Goal: Information Seeking & Learning: Learn about a topic

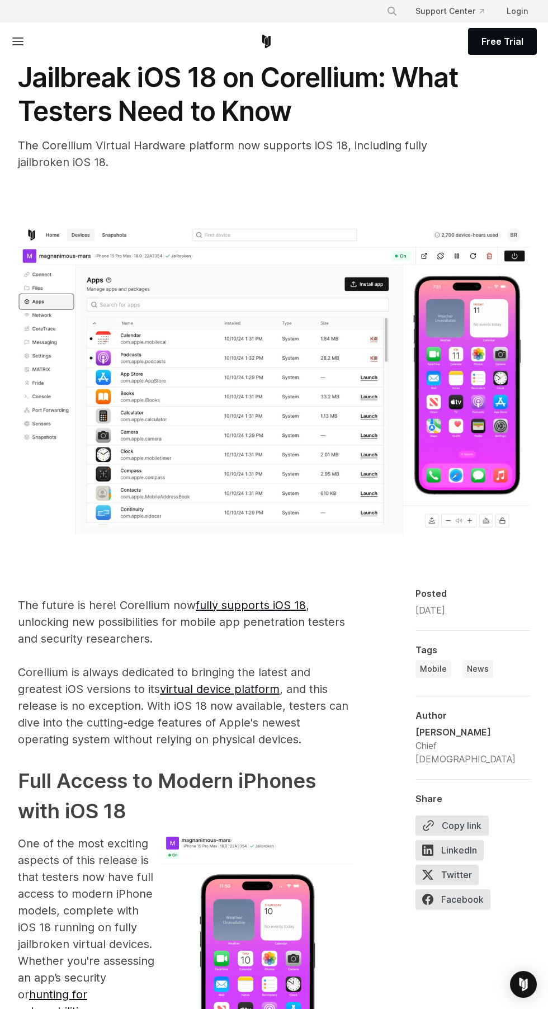
scroll to position [32, 0]
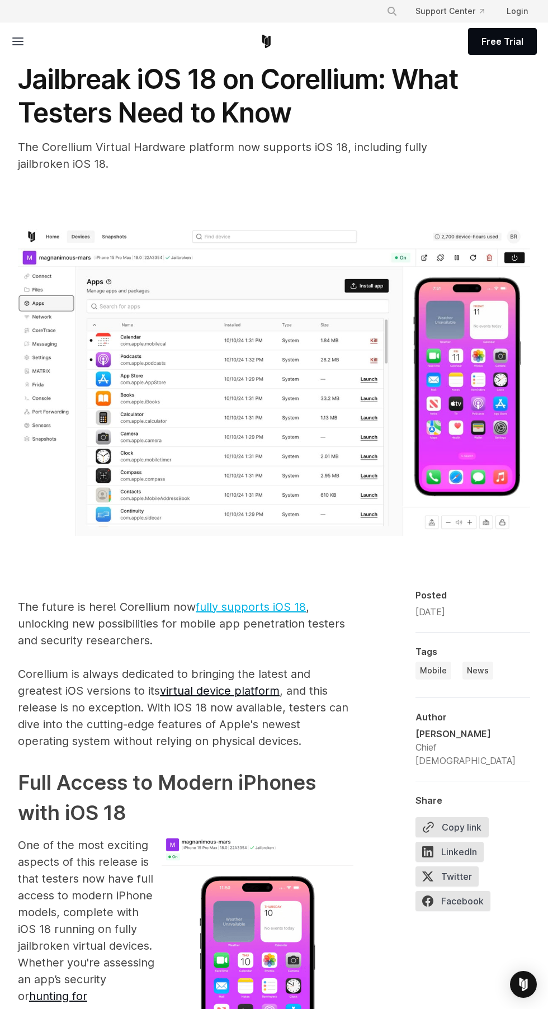
click at [275, 606] on link "fully supports iOS 18" at bounding box center [251, 606] width 110 height 13
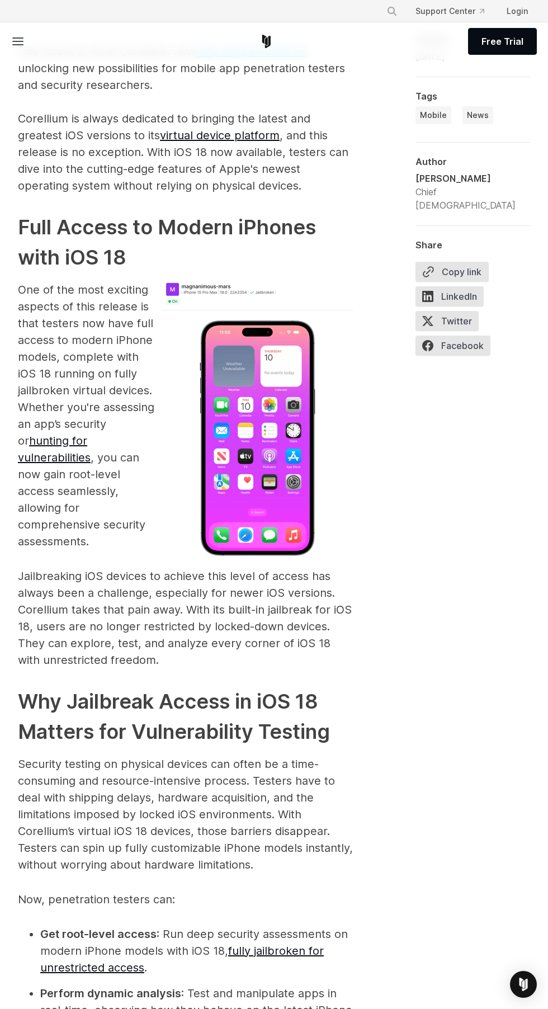
scroll to position [593, 0]
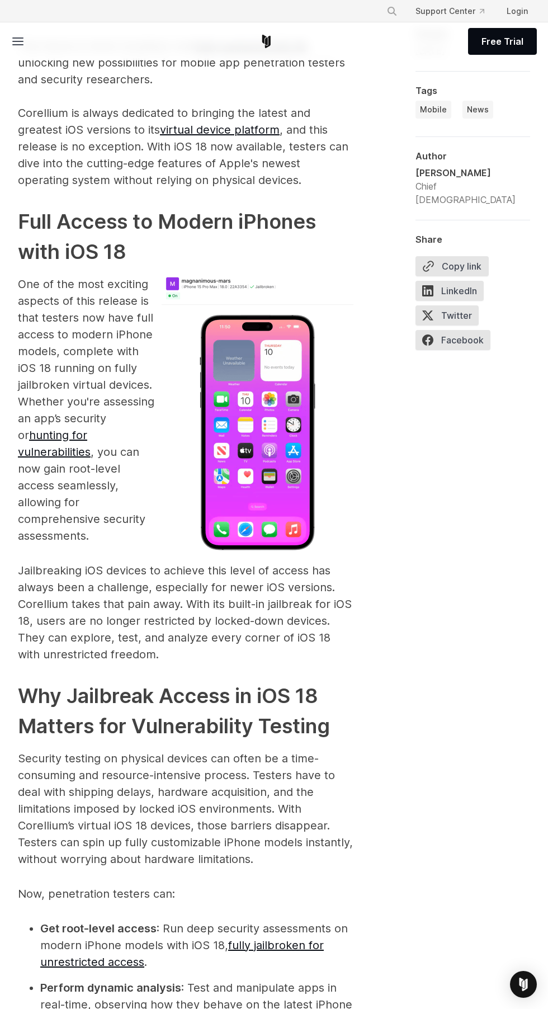
click at [272, 485] on img at bounding box center [258, 418] width 192 height 284
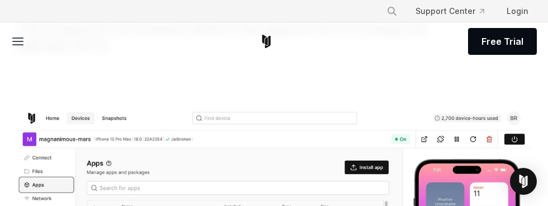
scroll to position [152, 0]
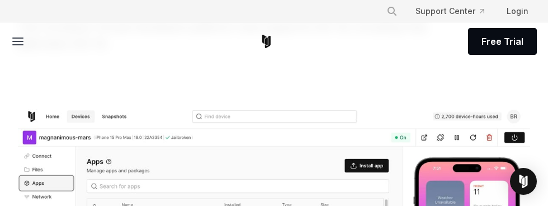
click at [17, 41] on line at bounding box center [18, 41] width 10 height 0
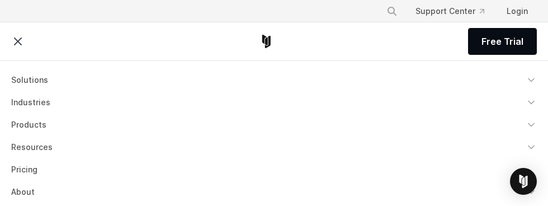
scroll to position [190, 0]
click at [18, 45] on icon at bounding box center [17, 41] width 13 height 13
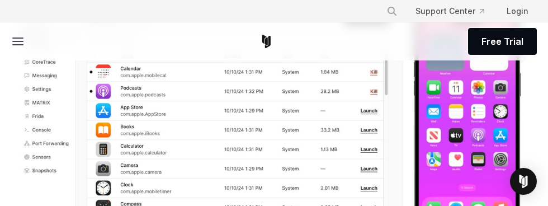
scroll to position [302, 0]
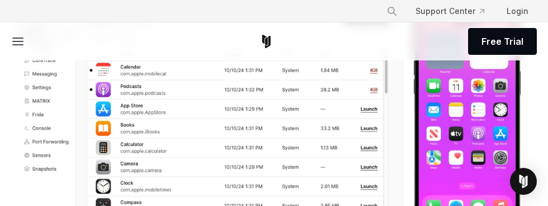
click at [18, 41] on line at bounding box center [18, 41] width 10 height 0
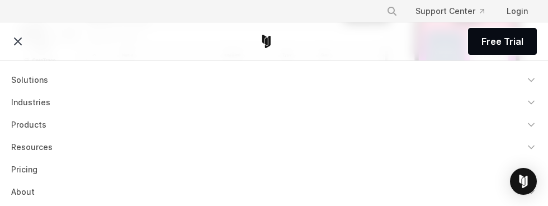
click at [14, 40] on icon at bounding box center [17, 41] width 13 height 13
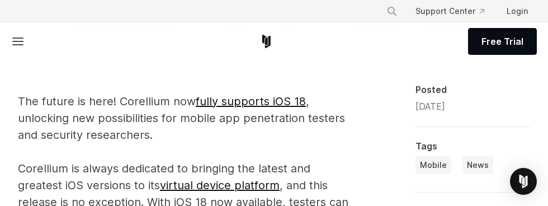
scroll to position [534, 0]
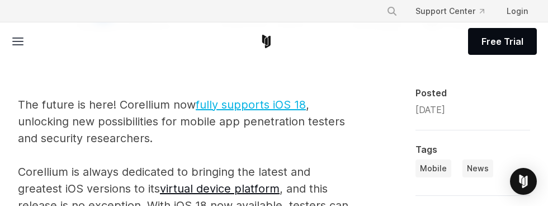
click at [267, 108] on link "fully supports iOS 18" at bounding box center [251, 104] width 110 height 13
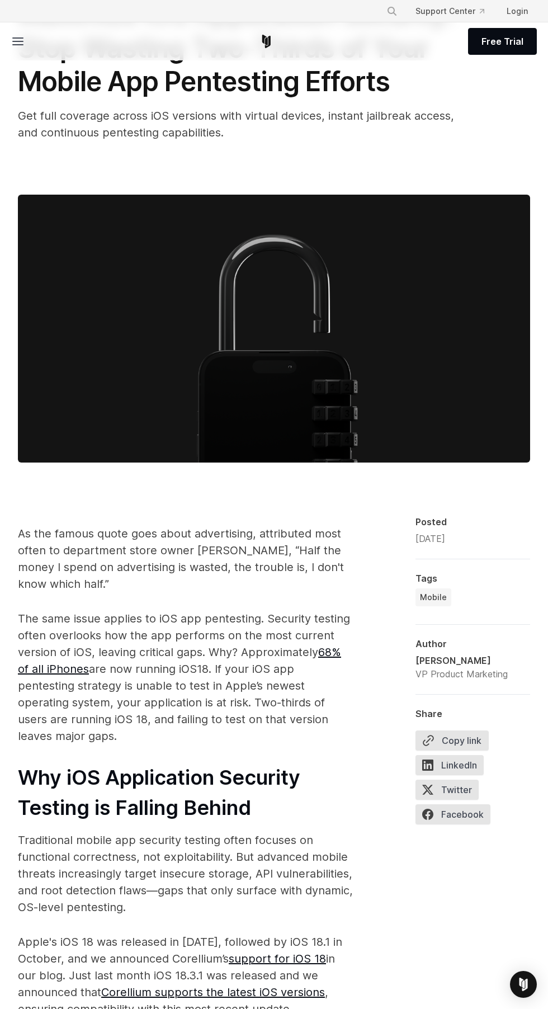
scroll to position [104, 0]
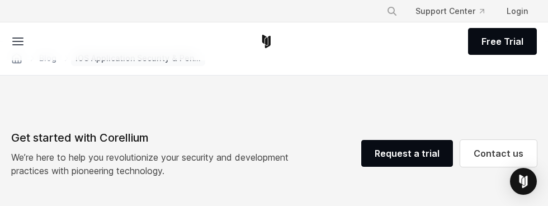
scroll to position [2556, 0]
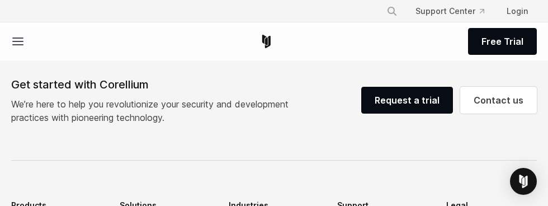
click at [18, 45] on line at bounding box center [18, 45] width 10 height 0
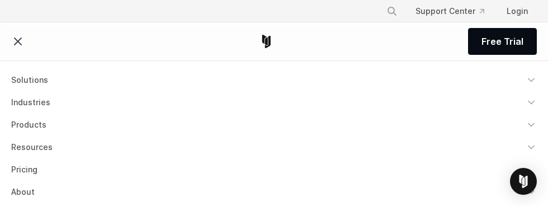
click at [18, 41] on line at bounding box center [18, 41] width 7 height 7
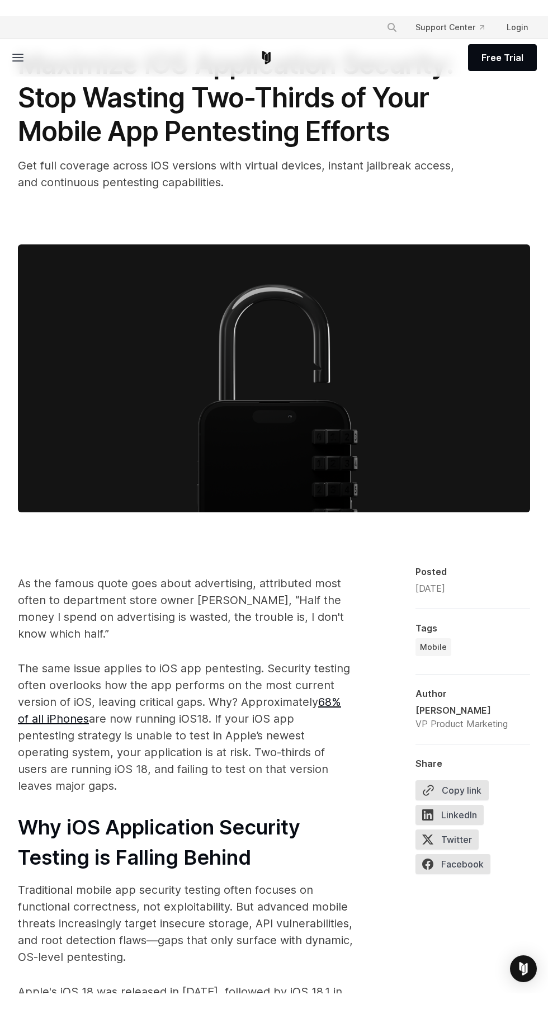
scroll to position [0, 0]
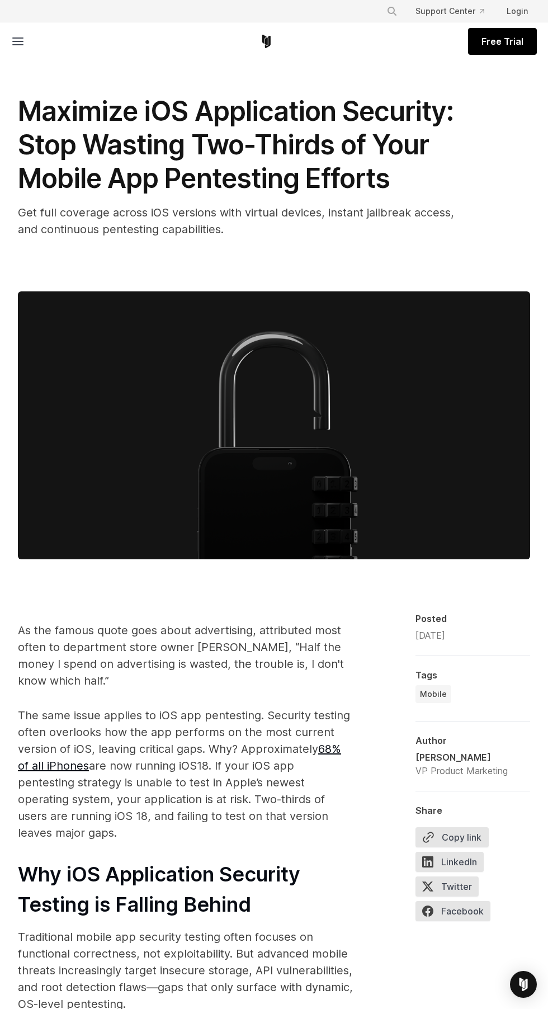
click at [520, 49] on link "Free Trial" at bounding box center [502, 41] width 69 height 27
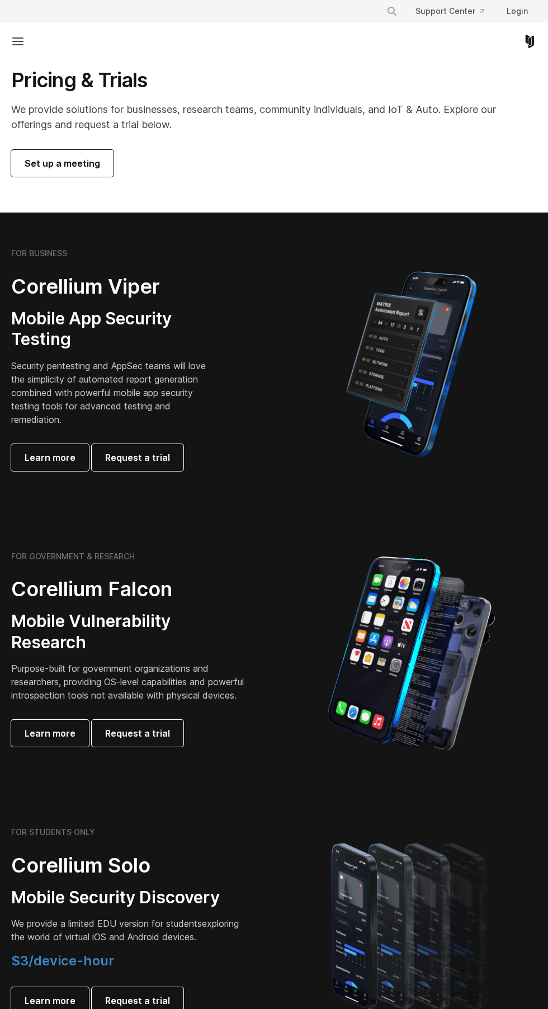
click at [18, 41] on line at bounding box center [18, 41] width 10 height 0
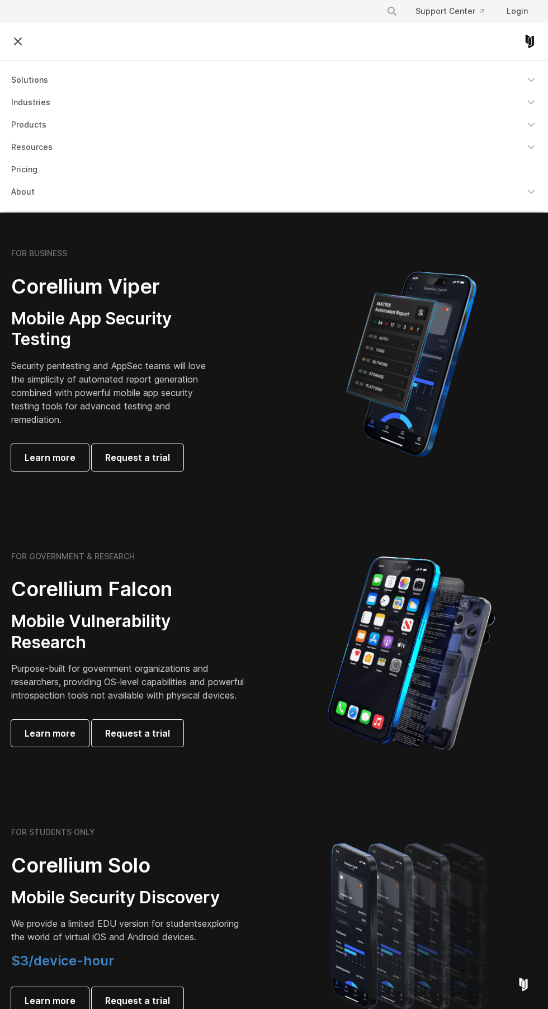
click at [387, 20] on button "Search" at bounding box center [392, 11] width 20 height 20
click at [342, 12] on input "Search our site..." at bounding box center [334, 11] width 91 height 17
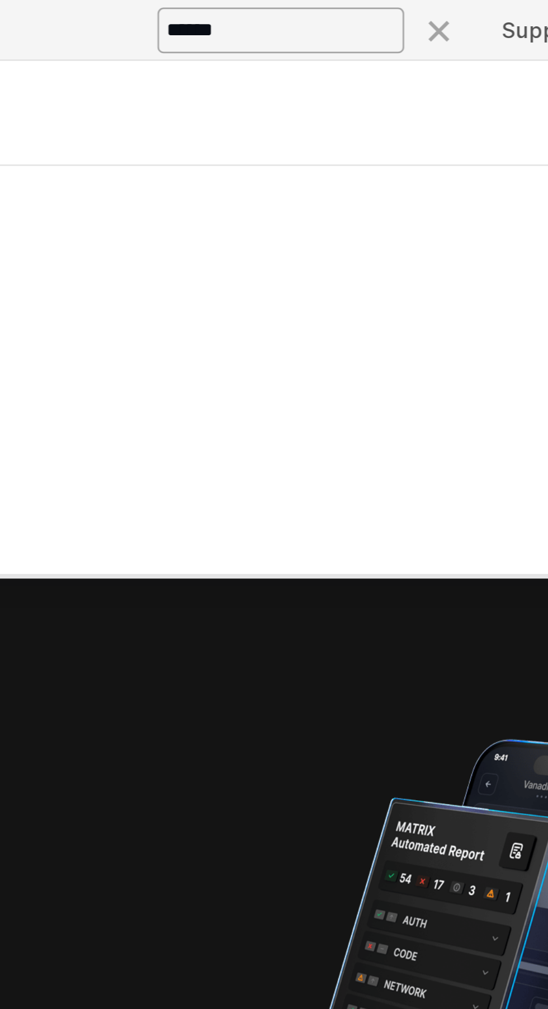
click at [356, 11] on input "Search our site..." at bounding box center [334, 11] width 91 height 17
click at [346, 11] on input "Search our site..." at bounding box center [334, 11] width 91 height 17
type input "*"
type input "******"
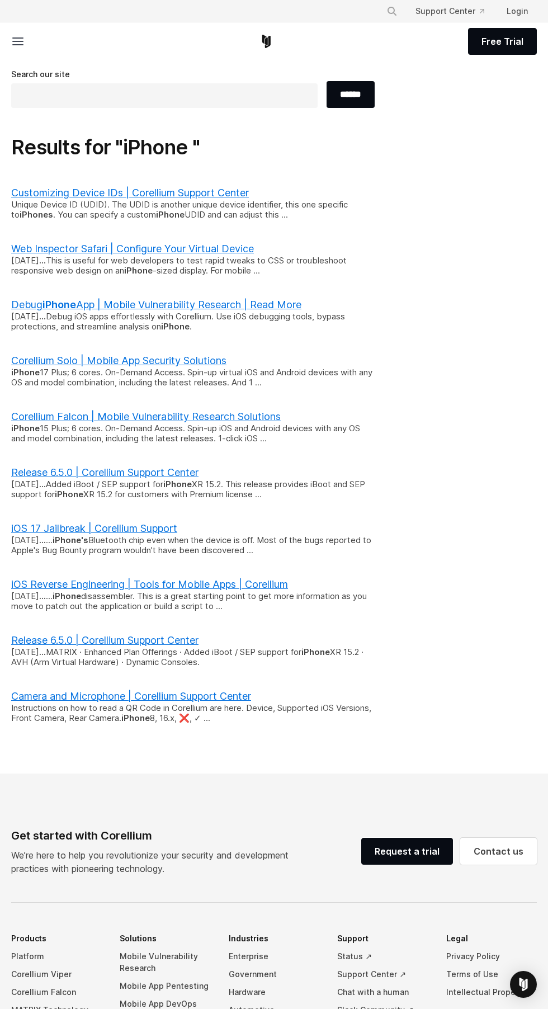
click at [280, 299] on link "Debug iPhone App | Mobile Vulnerability Research | Read More" at bounding box center [156, 305] width 290 height 12
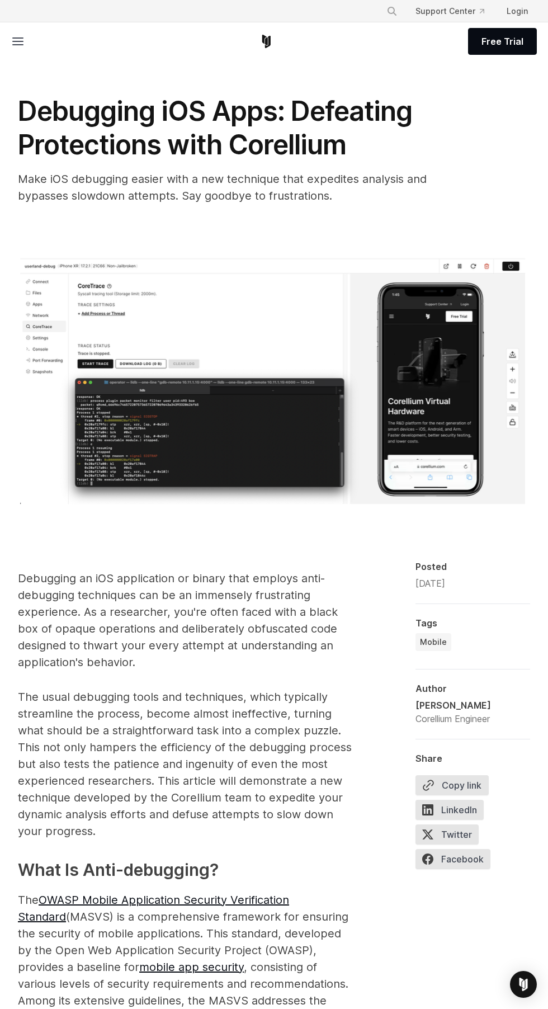
click at [455, 441] on img at bounding box center [274, 383] width 512 height 250
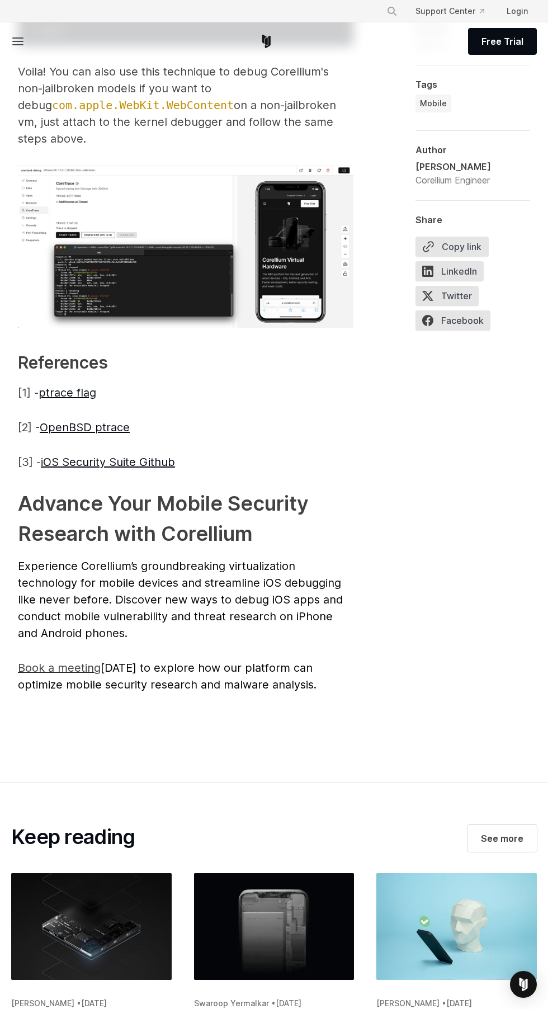
scroll to position [4125, 0]
click at [273, 328] on img at bounding box center [186, 245] width 336 height 163
click at [194, 145] on span "Voila! You can also use this technique to debug Corellium's non-jailbroken mode…" at bounding box center [177, 104] width 318 height 81
click at [173, 147] on p "Voila! You can also use this technique to debug Corellium's non-jailbroken mode…" at bounding box center [186, 105] width 336 height 84
click at [174, 111] on span "com.apple.WebKit.WebContent" at bounding box center [143, 104] width 182 height 13
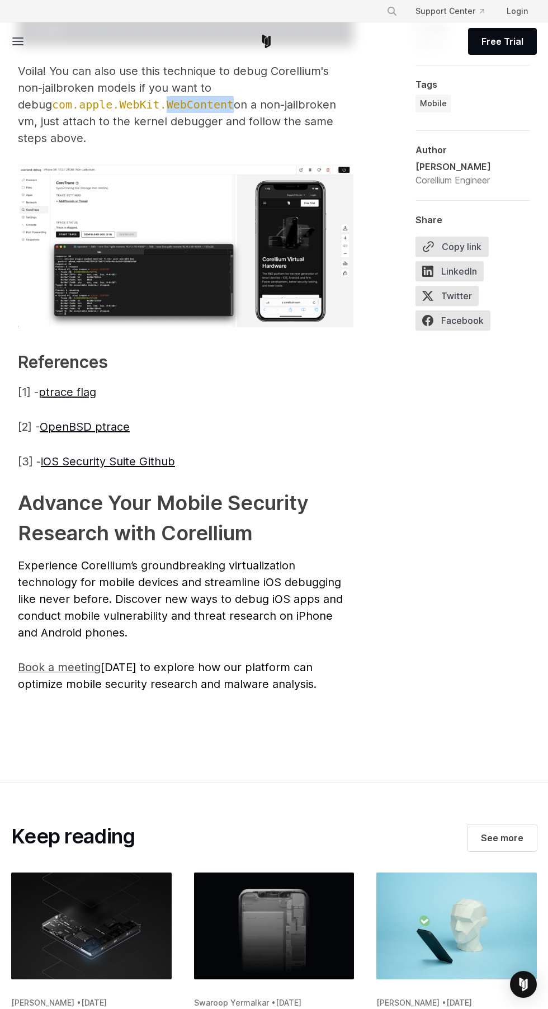
click at [171, 111] on span "com.apple.WebKit.WebContent" at bounding box center [143, 104] width 182 height 13
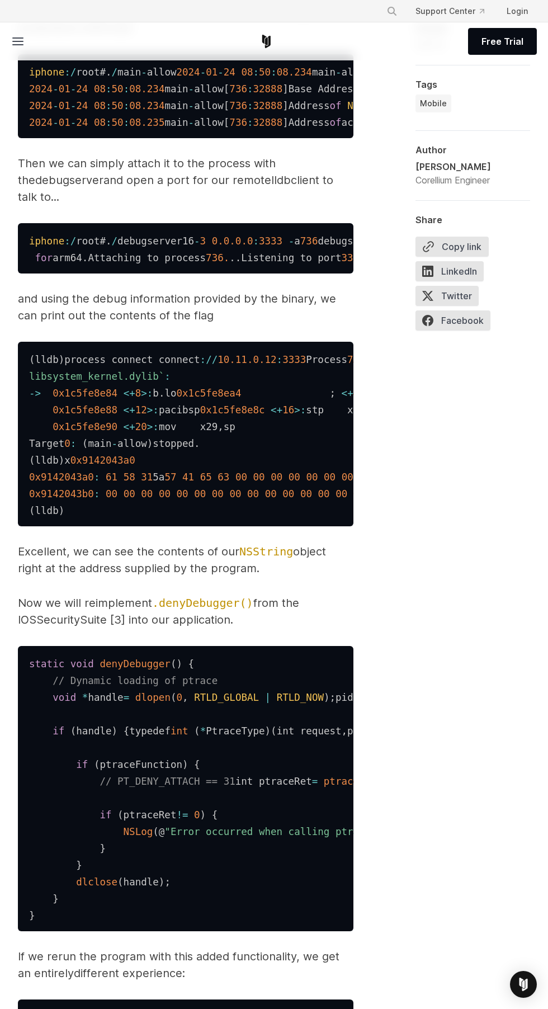
scroll to position [0, 0]
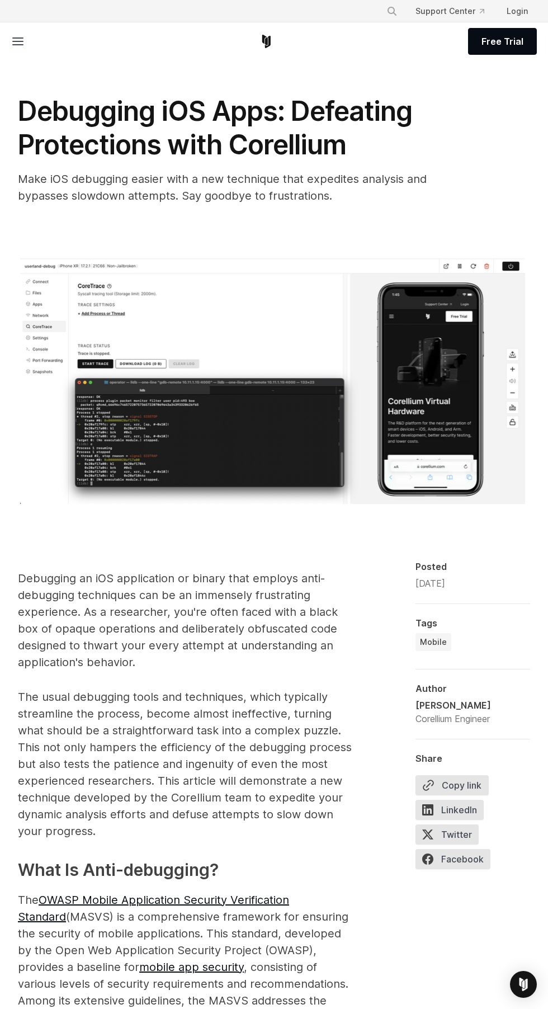
click at [453, 427] on img at bounding box center [274, 383] width 512 height 250
click at [467, 447] on img at bounding box center [274, 383] width 512 height 250
click at [432, 528] on div "Debugging iOS Apps: Defeating Protections with Corellium Make iOS debugging eas…" at bounding box center [274, 301] width 548 height 520
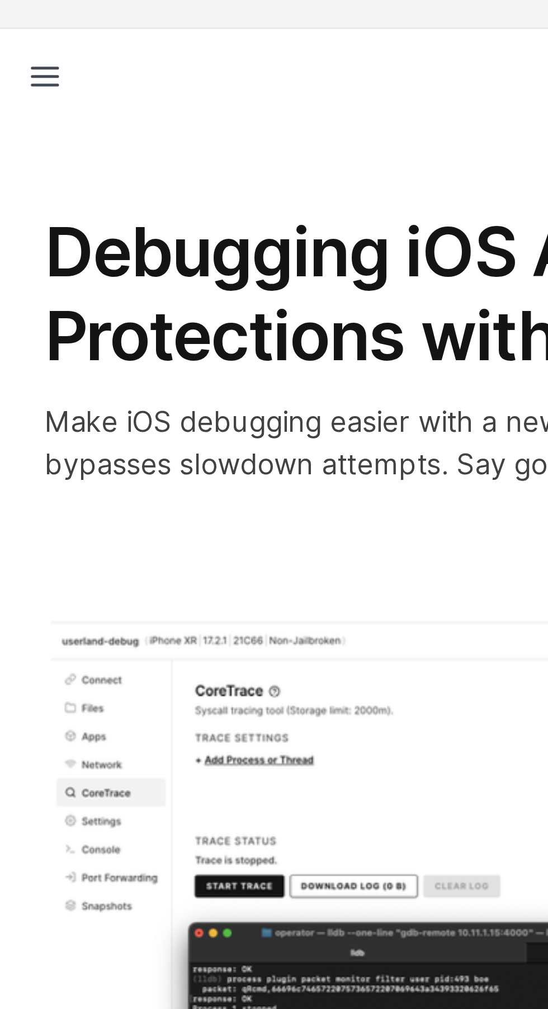
click at [17, 45] on line at bounding box center [18, 45] width 10 height 0
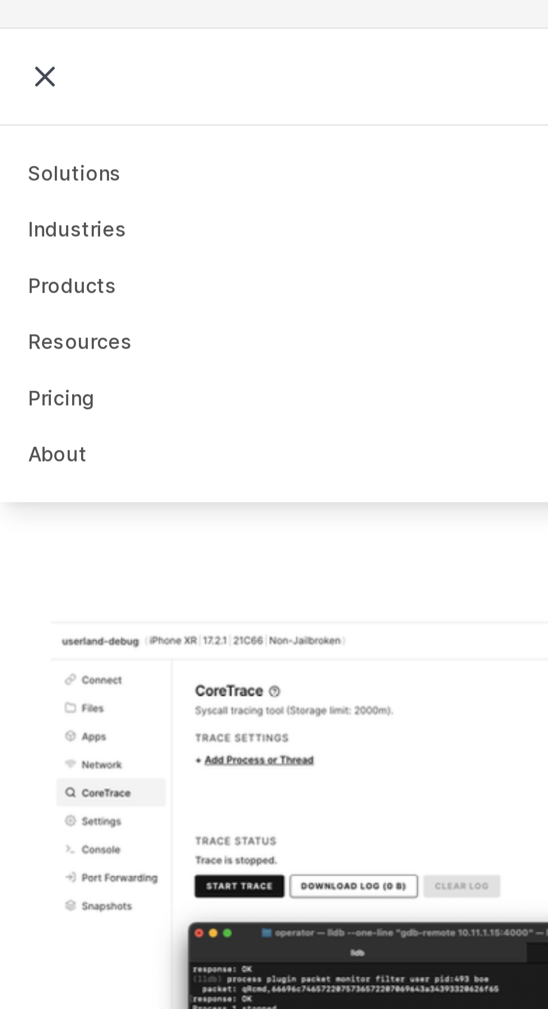
click at [12, 41] on icon at bounding box center [17, 41] width 13 height 13
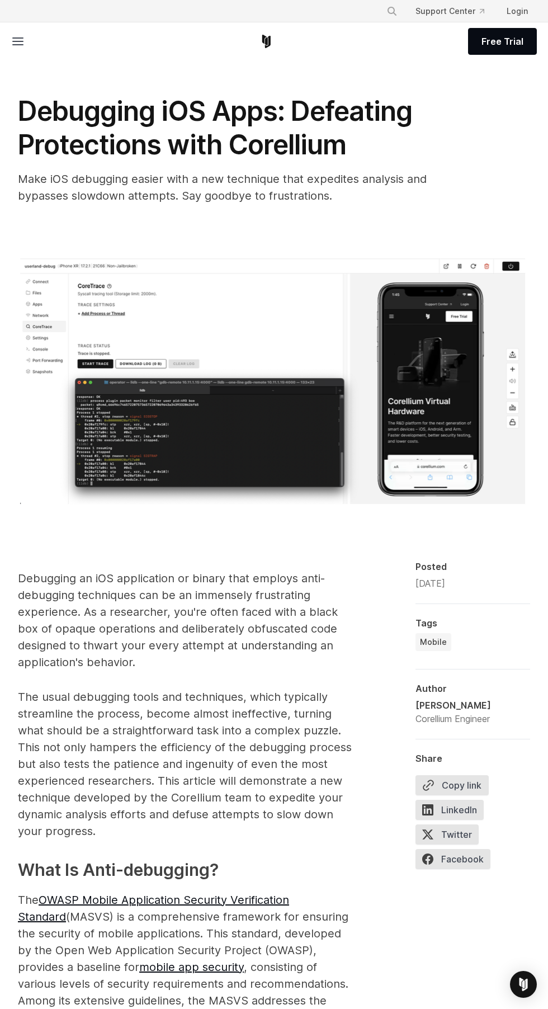
click at [476, 784] on input "**********" at bounding box center [455, 788] width 78 height 26
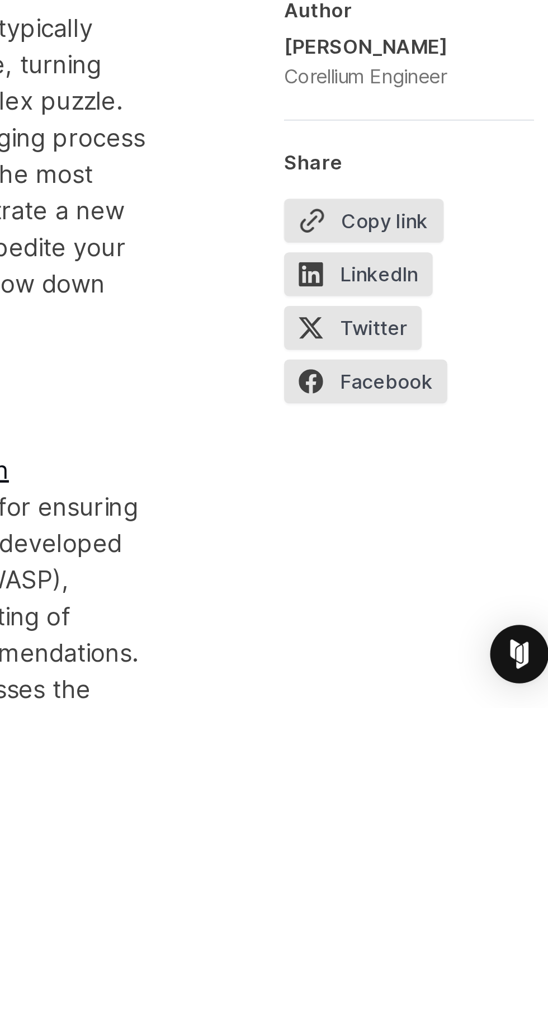
click at [471, 783] on input "**********" at bounding box center [455, 788] width 78 height 26
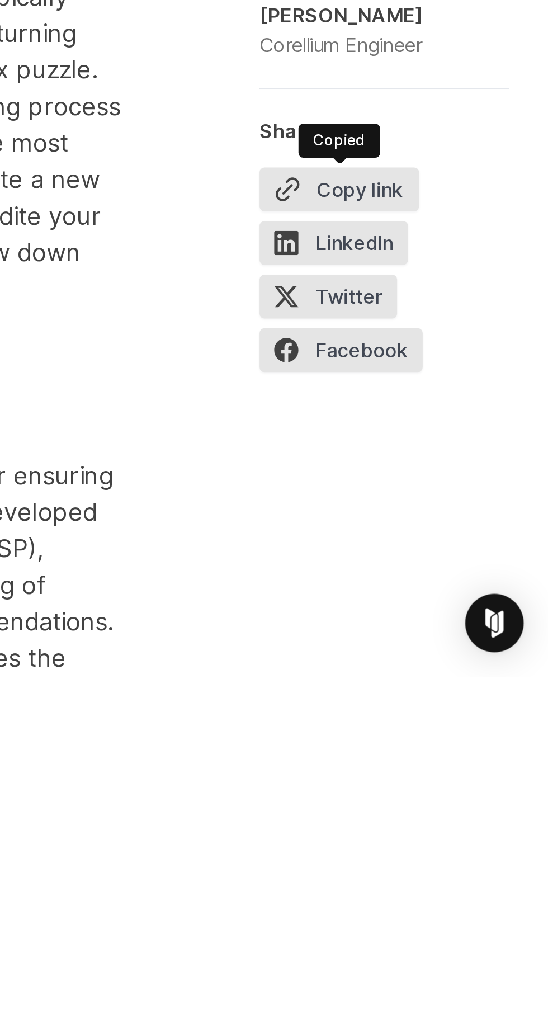
click at [468, 801] on input "**********" at bounding box center [455, 788] width 78 height 26
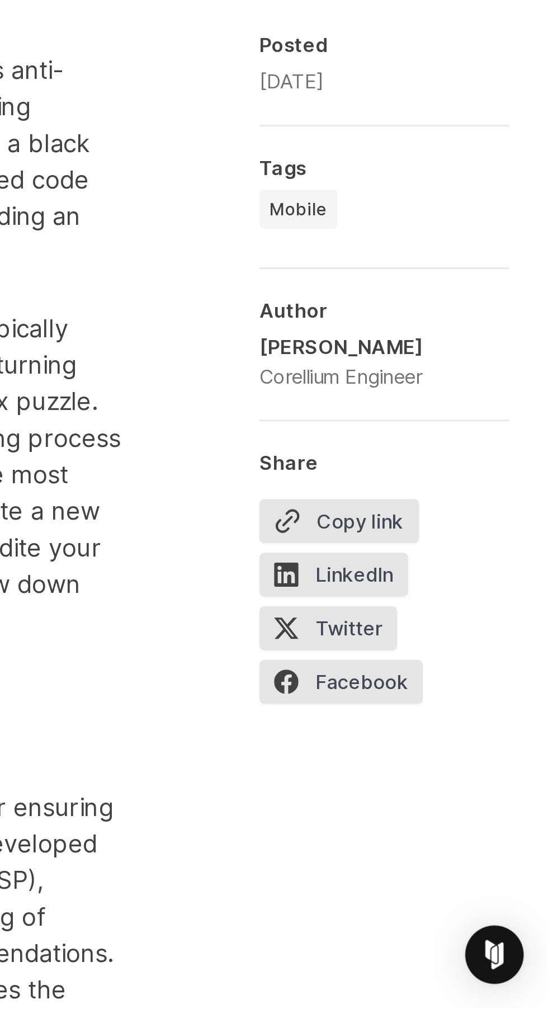
click at [523, 741] on div "**********" at bounding box center [473, 717] width 115 height 313
click at [465, 786] on input "**********" at bounding box center [455, 788] width 78 height 26
